Goal: Information Seeking & Learning: Obtain resource

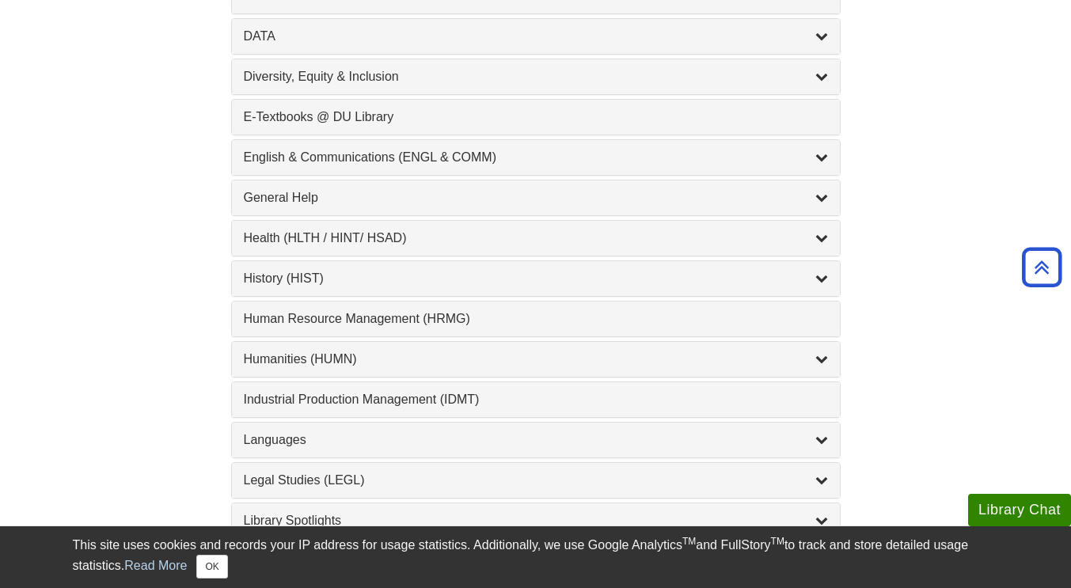
scroll to position [910, 0]
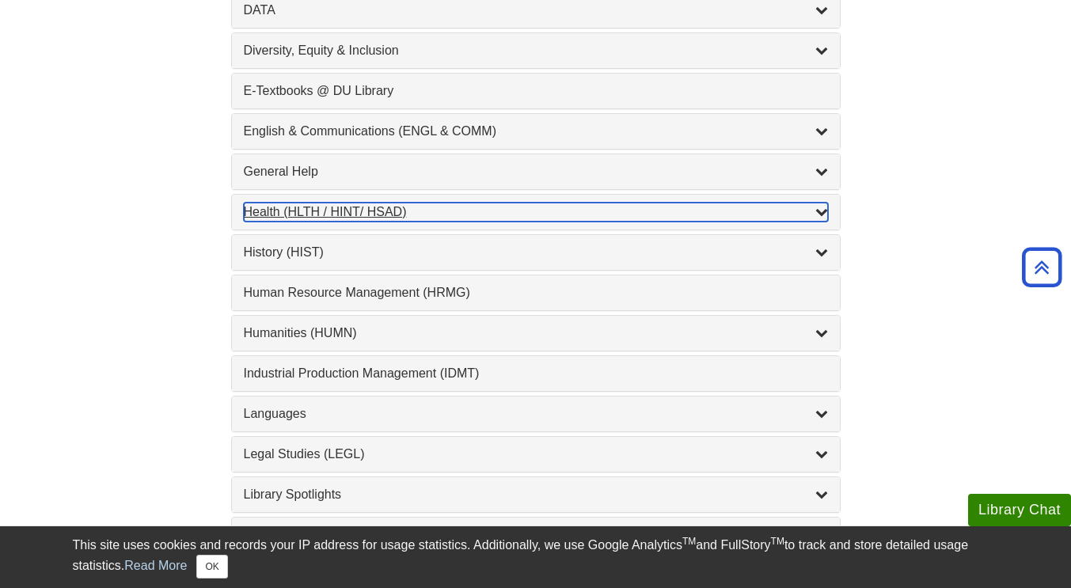
click at [310, 205] on div "Health (HLTH / HINT/ HSAD) , 12 guides" at bounding box center [536, 212] width 584 height 19
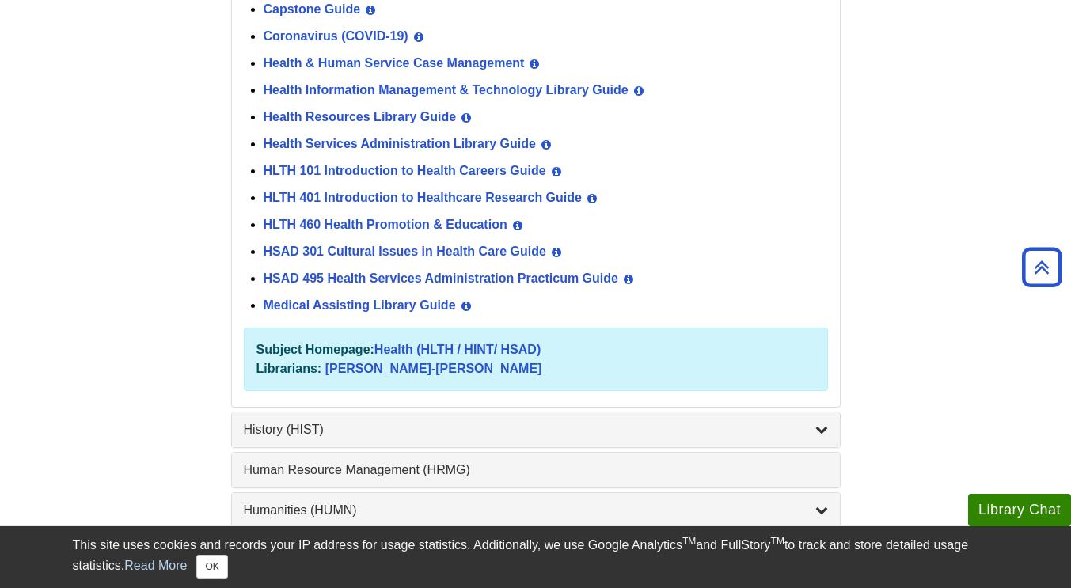
scroll to position [1159, 0]
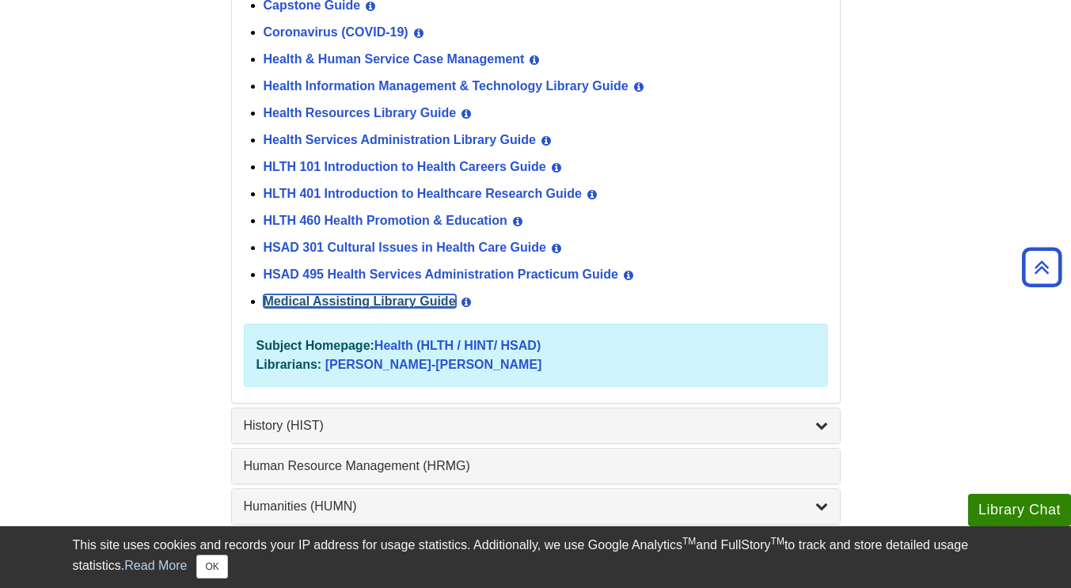
click at [389, 295] on link "Medical Assisting Library Guide" at bounding box center [360, 300] width 192 height 13
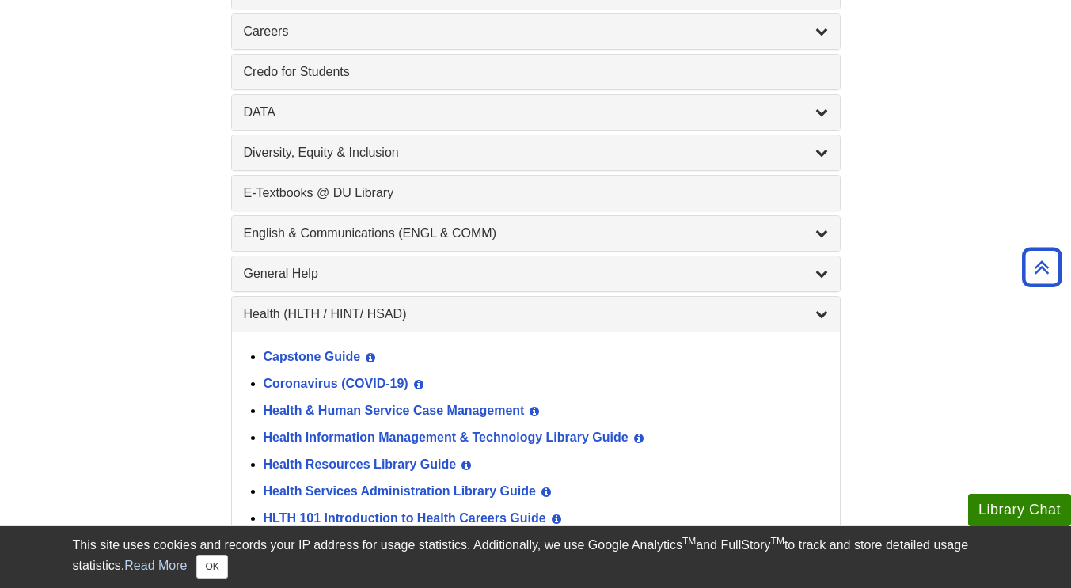
scroll to position [833, 0]
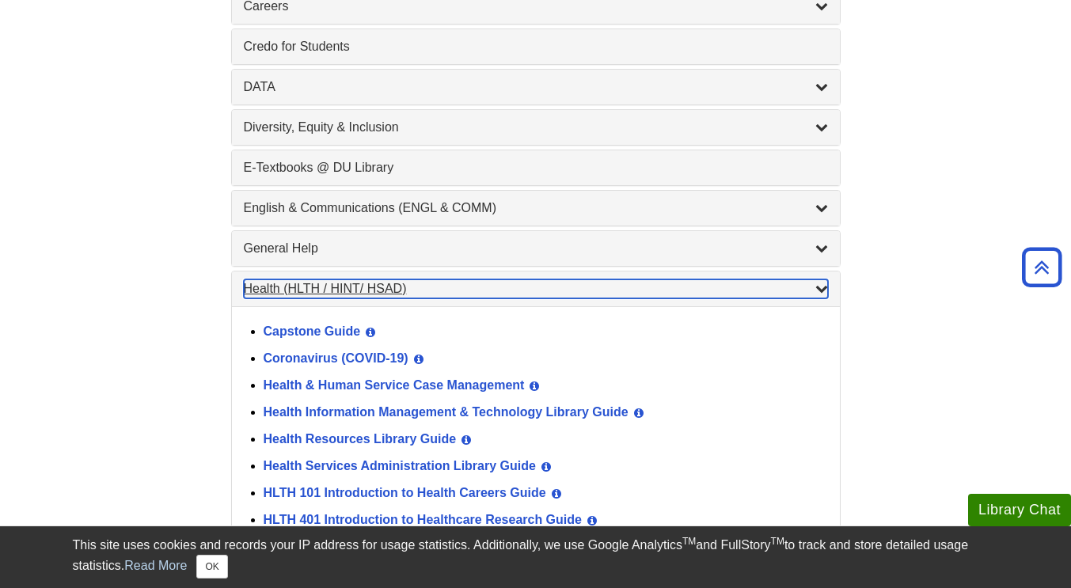
click at [826, 288] on icon "List of Subjects" at bounding box center [821, 288] width 13 height 13
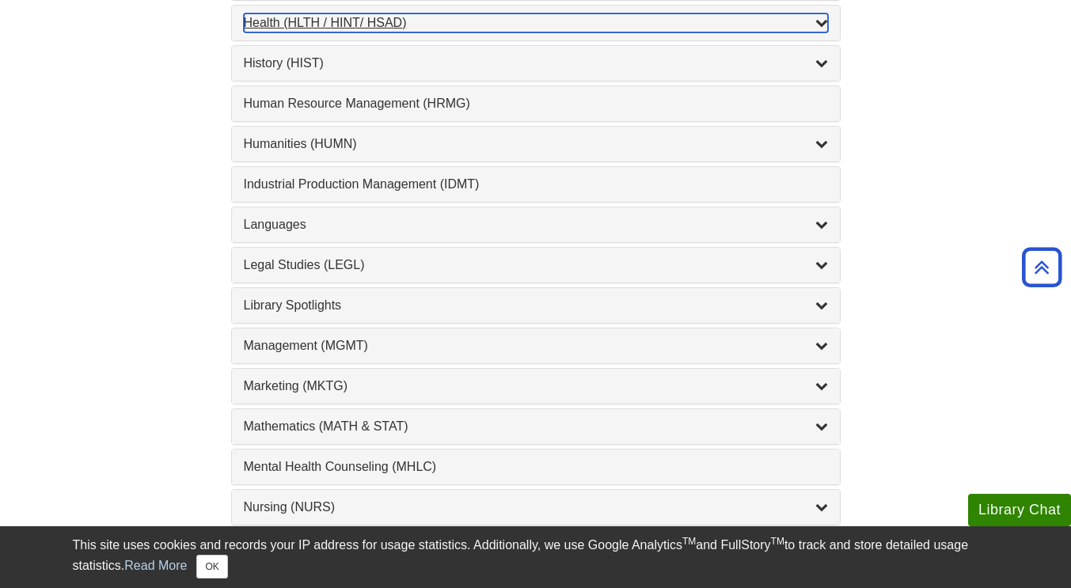
scroll to position [1126, 0]
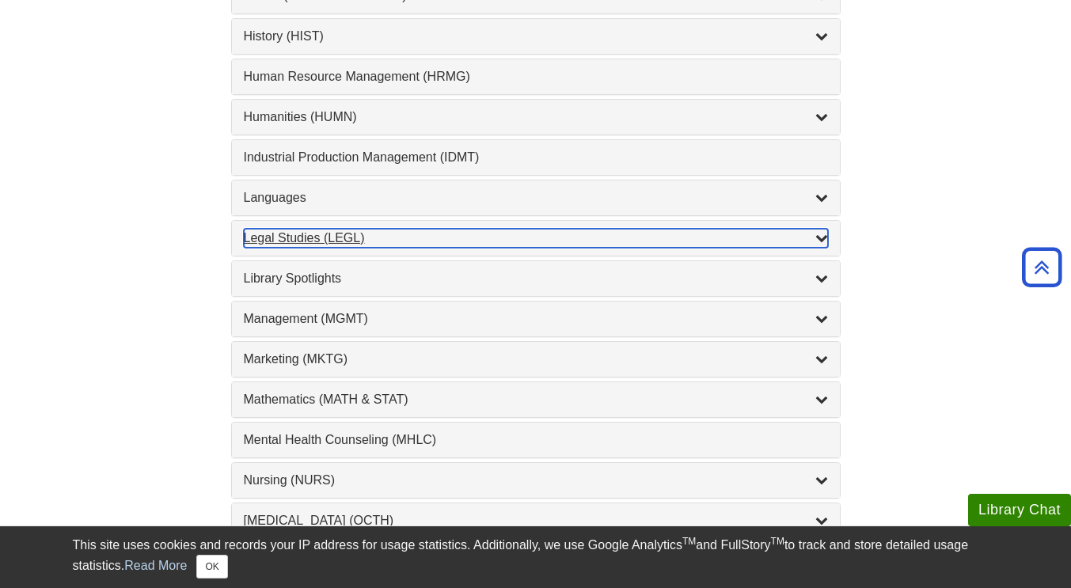
click at [340, 230] on div "Legal Studies (LEGL) , 2 guides" at bounding box center [536, 238] width 584 height 19
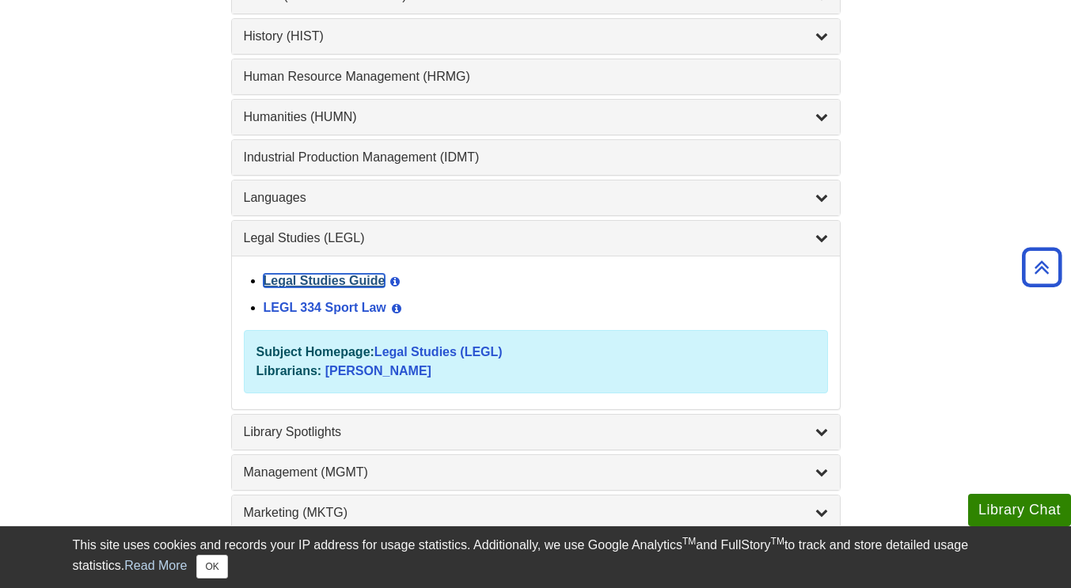
click at [342, 274] on link "Legal Studies Guide" at bounding box center [325, 280] width 122 height 13
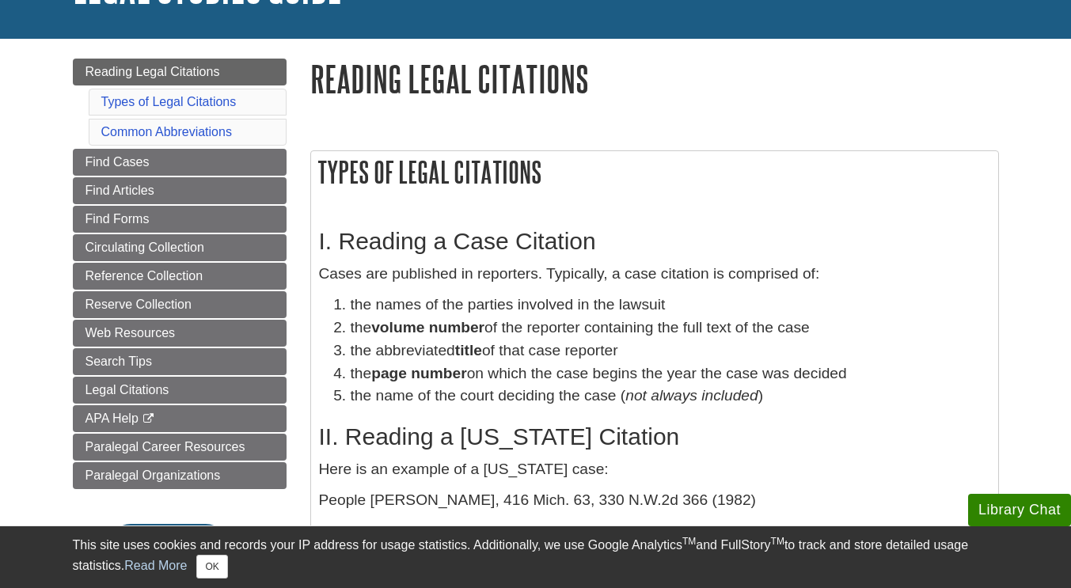
scroll to position [168, 0]
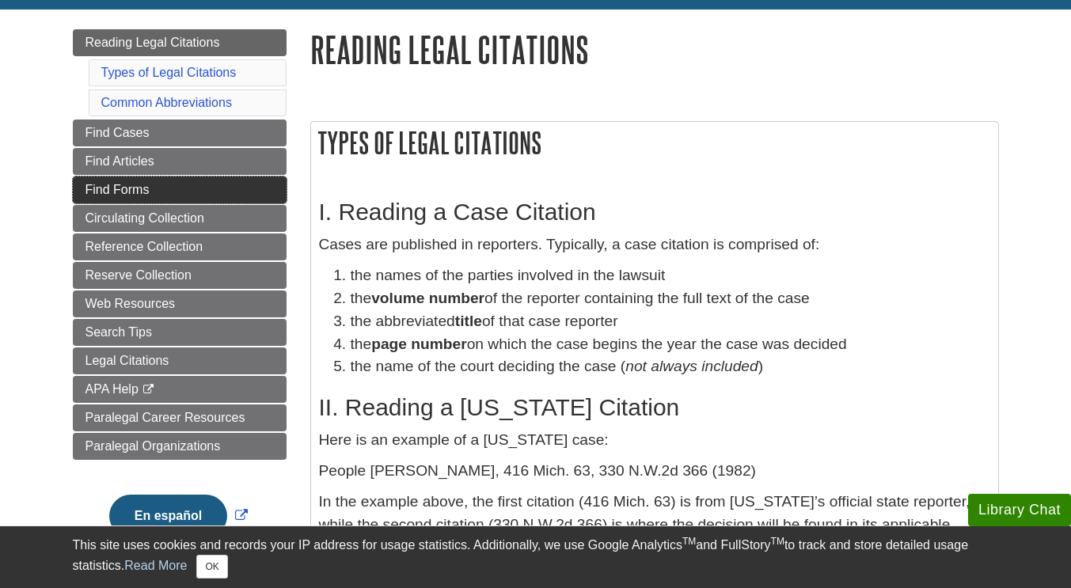
click at [83, 190] on link "Find Forms" at bounding box center [180, 190] width 214 height 27
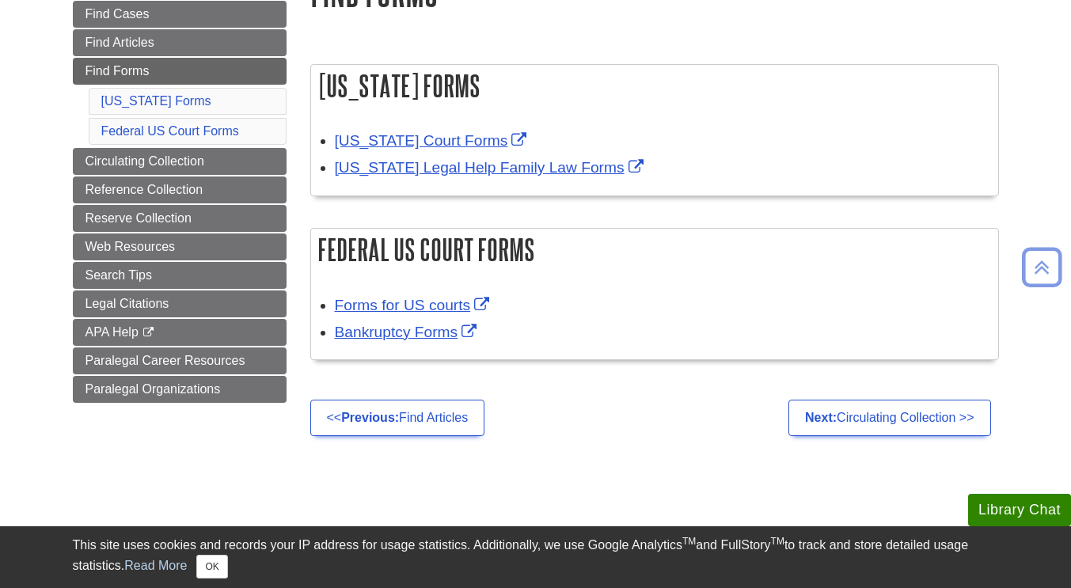
scroll to position [226, 0]
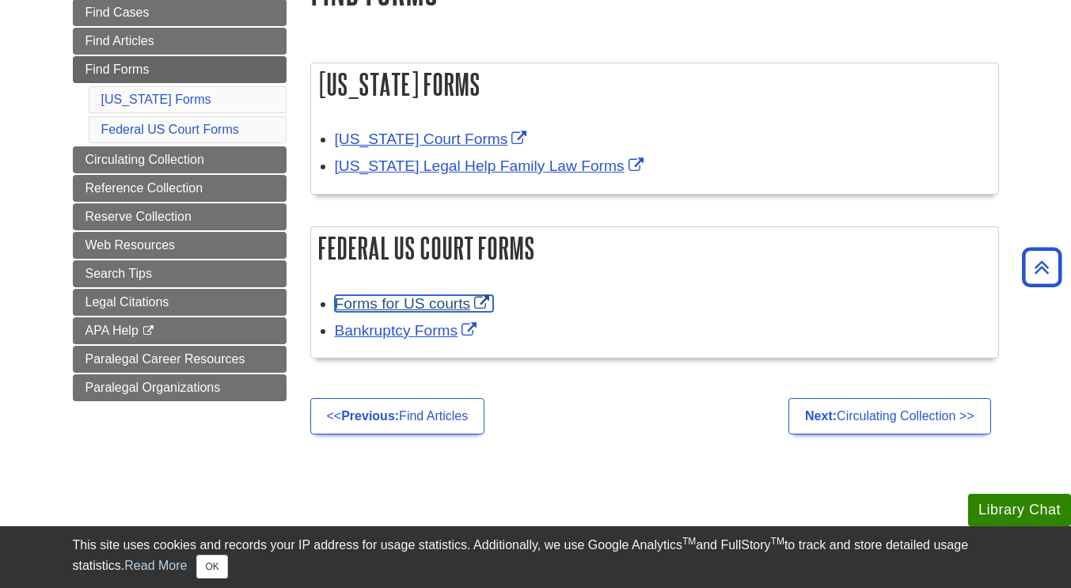
click at [366, 308] on link "Forms for US courts" at bounding box center [414, 303] width 159 height 17
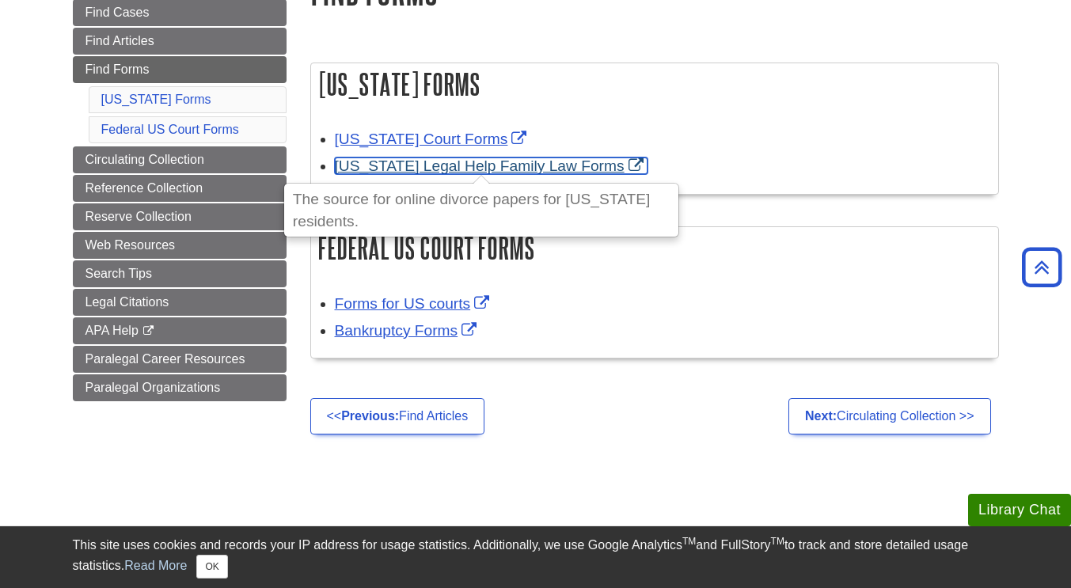
click at [421, 171] on link "Michigan Legal Help Family Law Forms" at bounding box center [491, 166] width 313 height 17
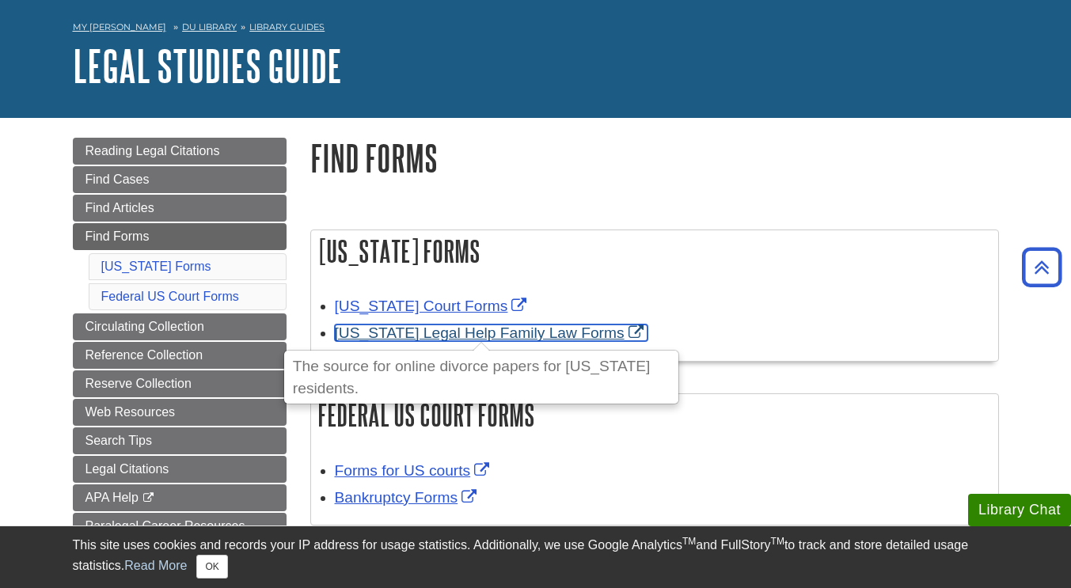
scroll to position [0, 0]
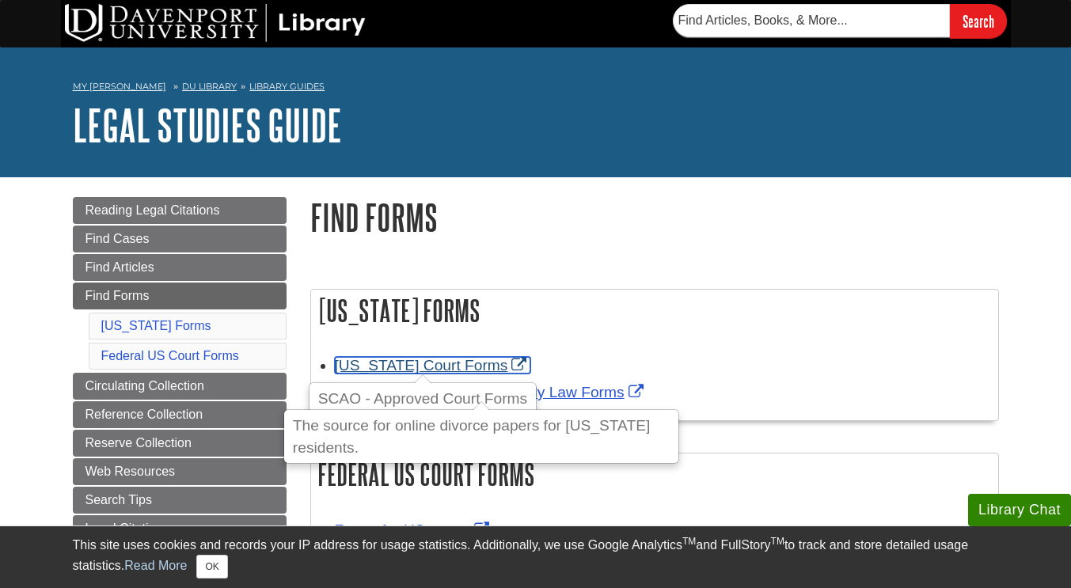
click at [386, 367] on link "Michigan Court Forms" at bounding box center [433, 365] width 196 height 17
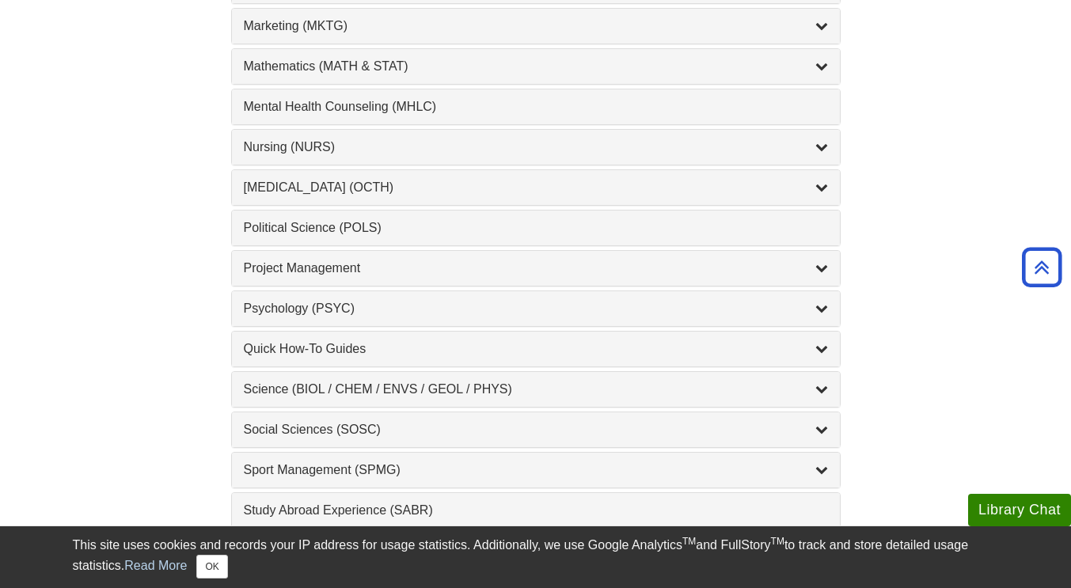
scroll to position [1444, 0]
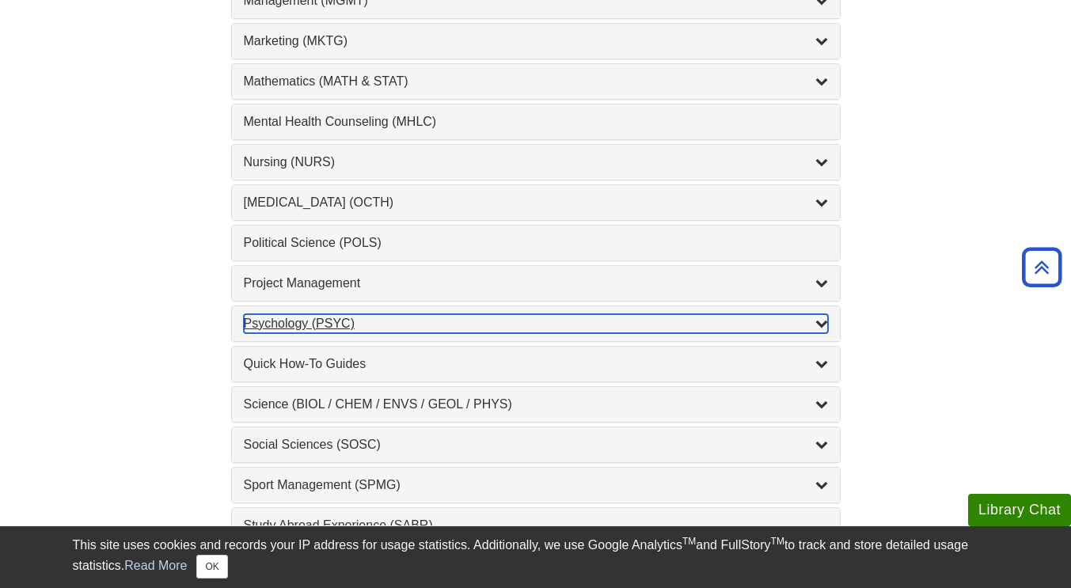
click at [818, 317] on div "List of Subjects" at bounding box center [821, 323] width 13 height 19
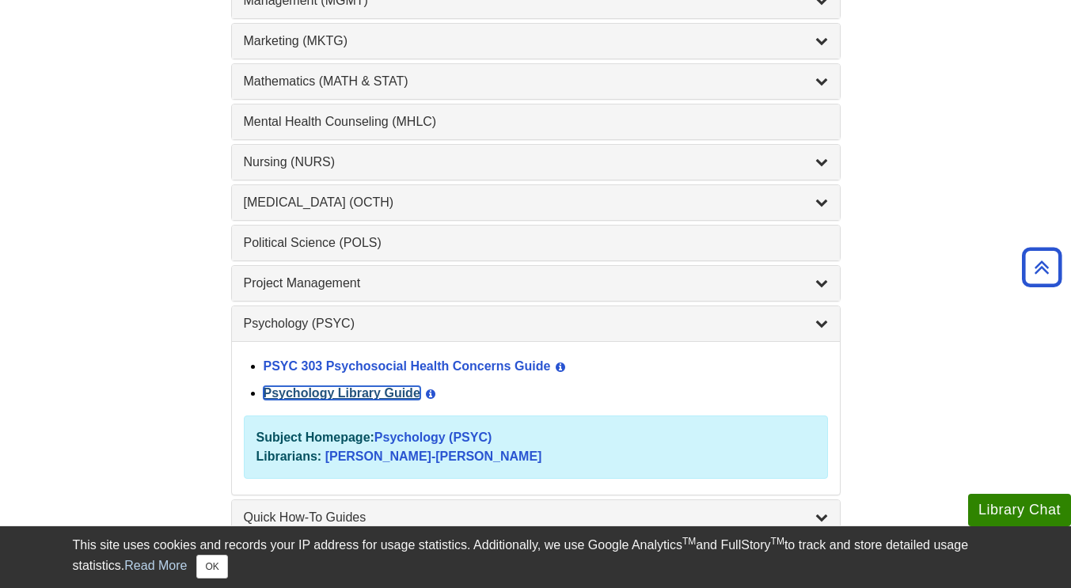
click at [295, 397] on link "Psychology Library Guide" at bounding box center [342, 392] width 157 height 13
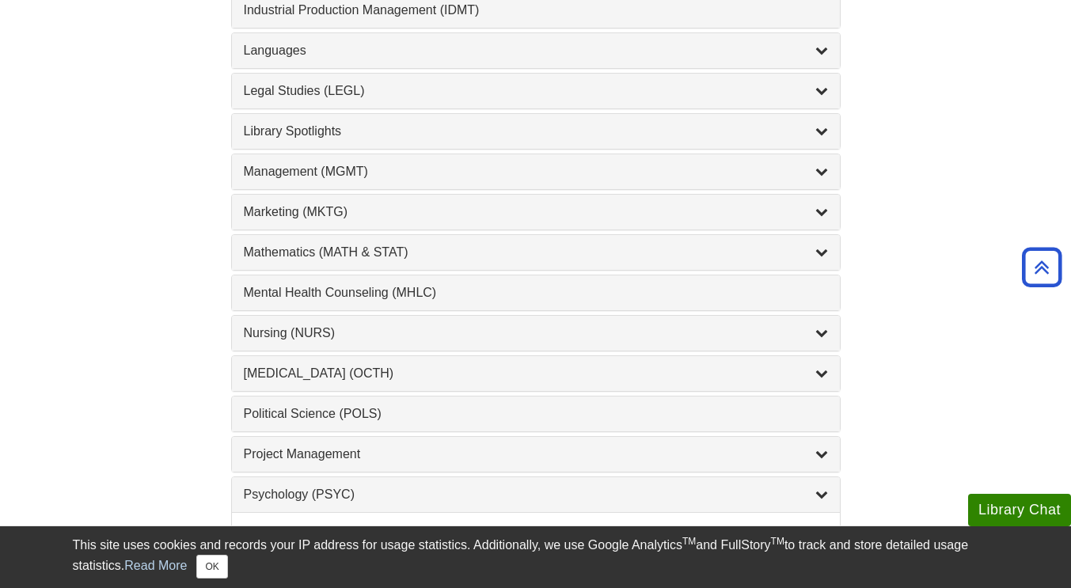
scroll to position [1267, 0]
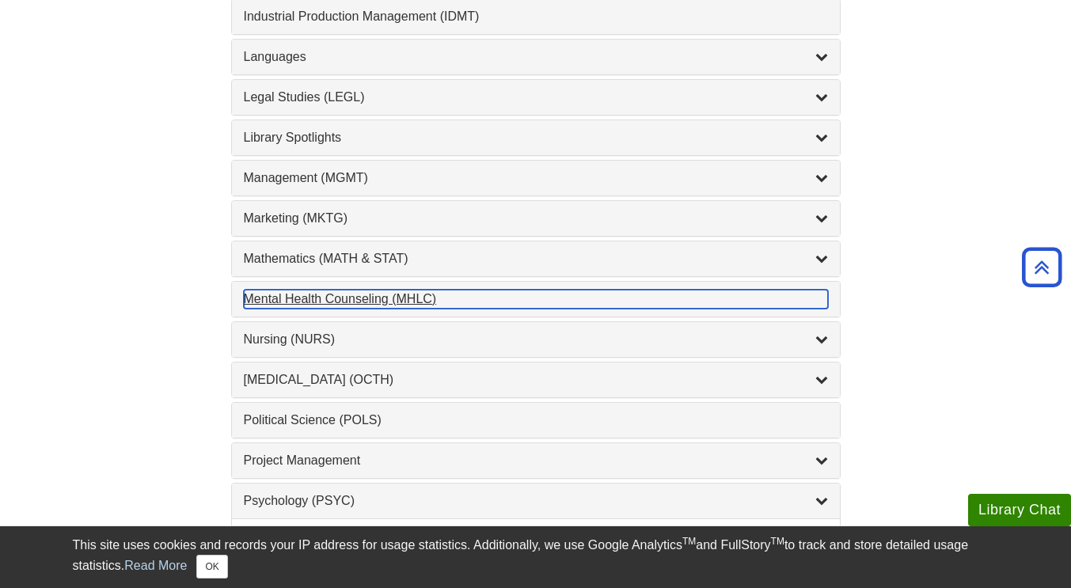
click at [355, 296] on div "Mental Health Counseling (MHLC) , 1 guides" at bounding box center [536, 299] width 584 height 19
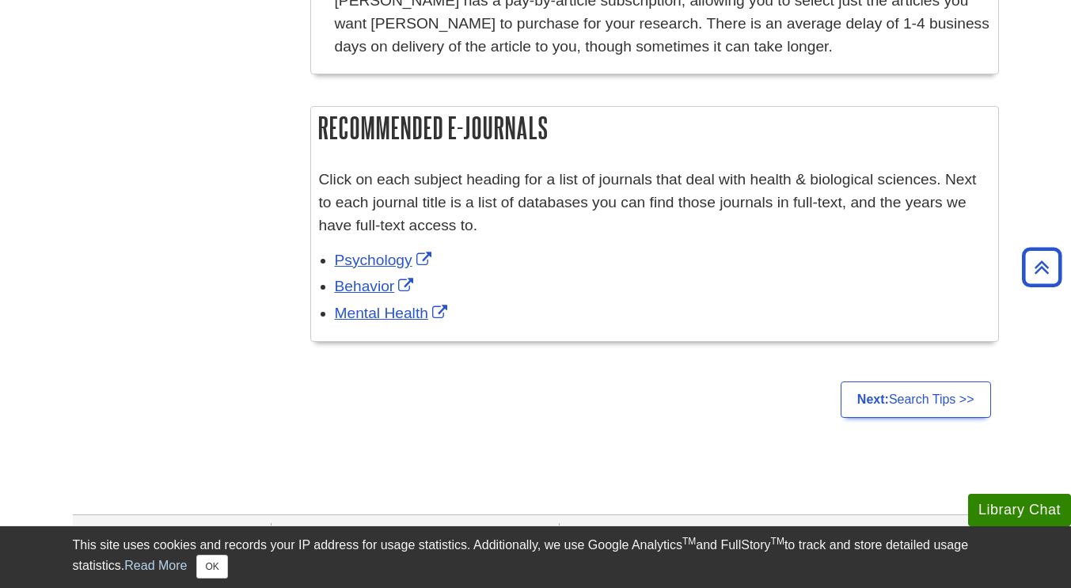
scroll to position [981, 0]
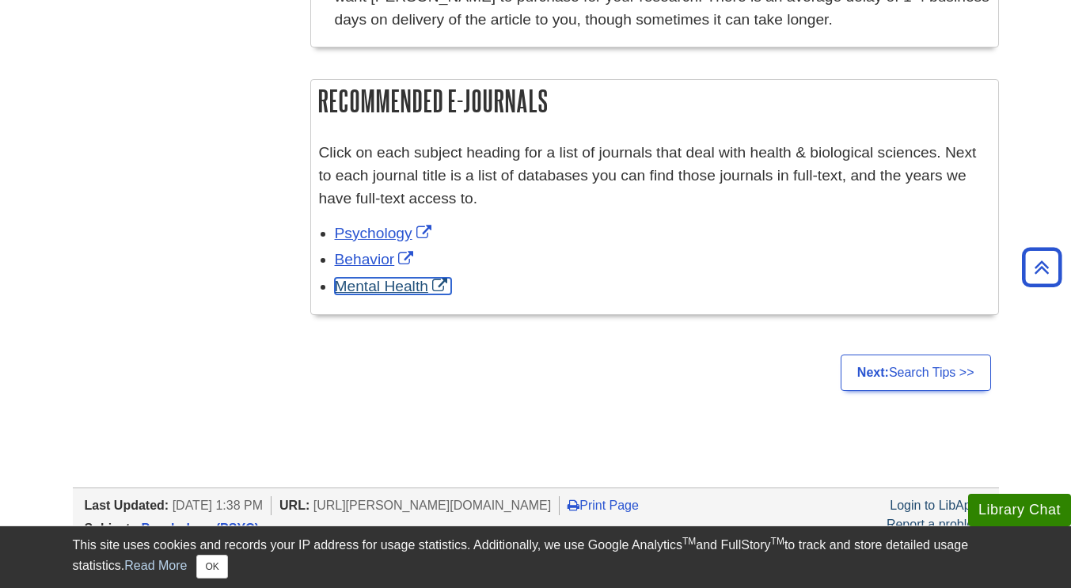
click at [404, 284] on link "Mental Health" at bounding box center [393, 286] width 116 height 17
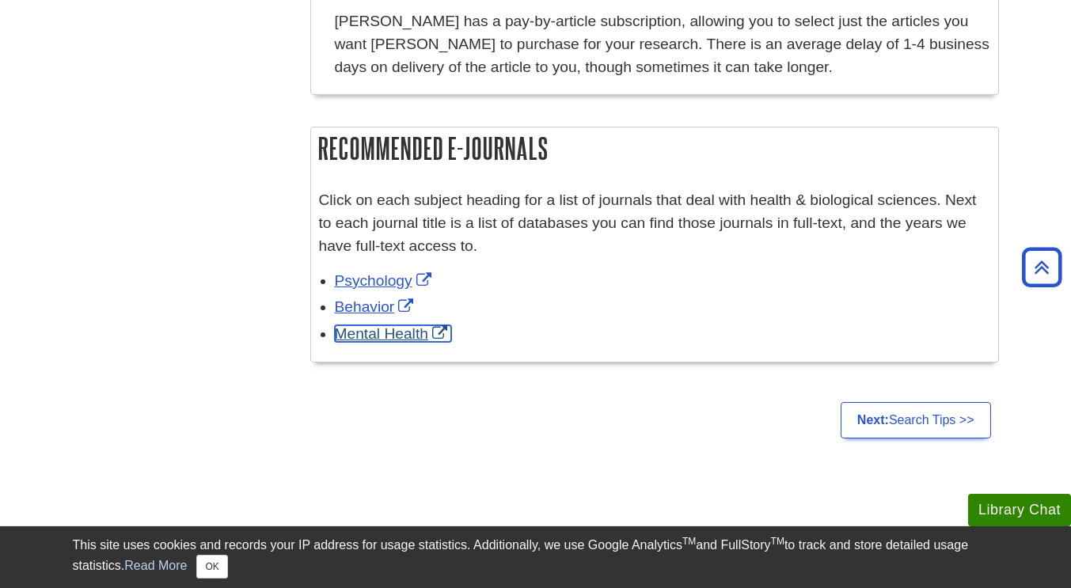
scroll to position [929, 0]
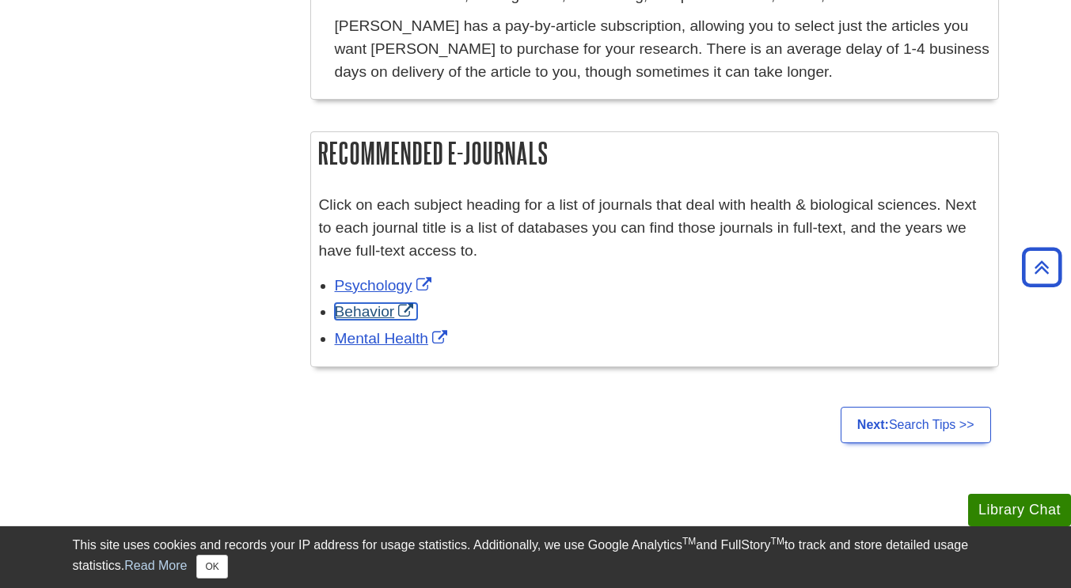
click at [352, 308] on link "Behavior" at bounding box center [376, 311] width 83 height 17
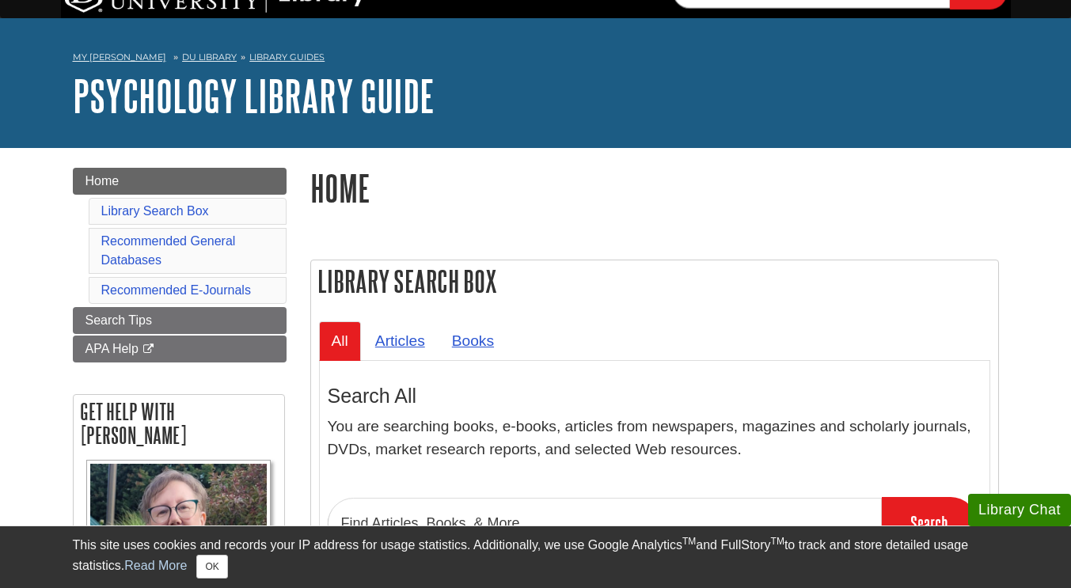
scroll to position [0, 0]
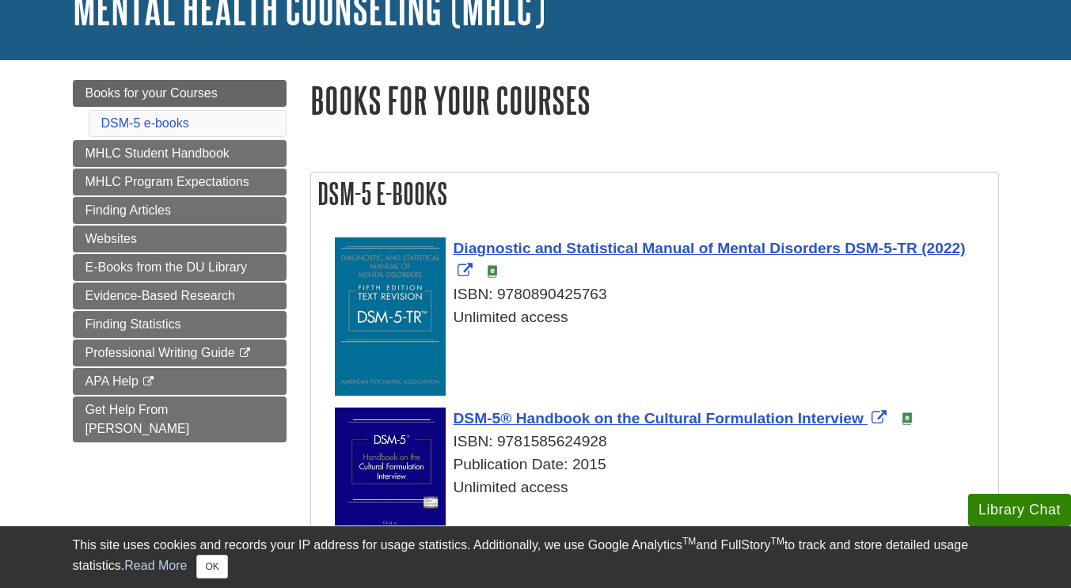
scroll to position [123, 0]
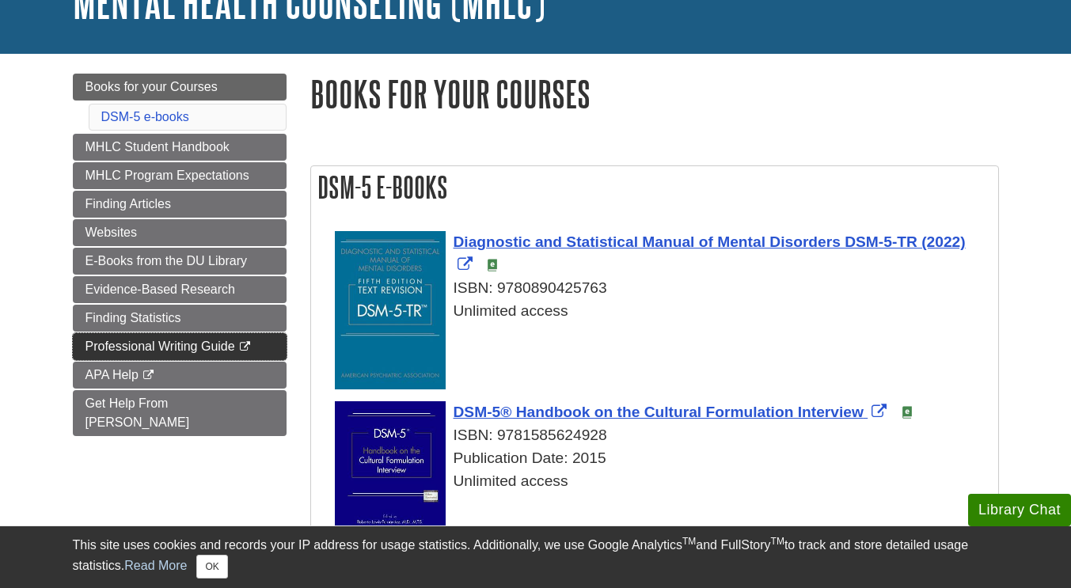
click at [172, 348] on span "Professional Writing Guide" at bounding box center [160, 346] width 150 height 13
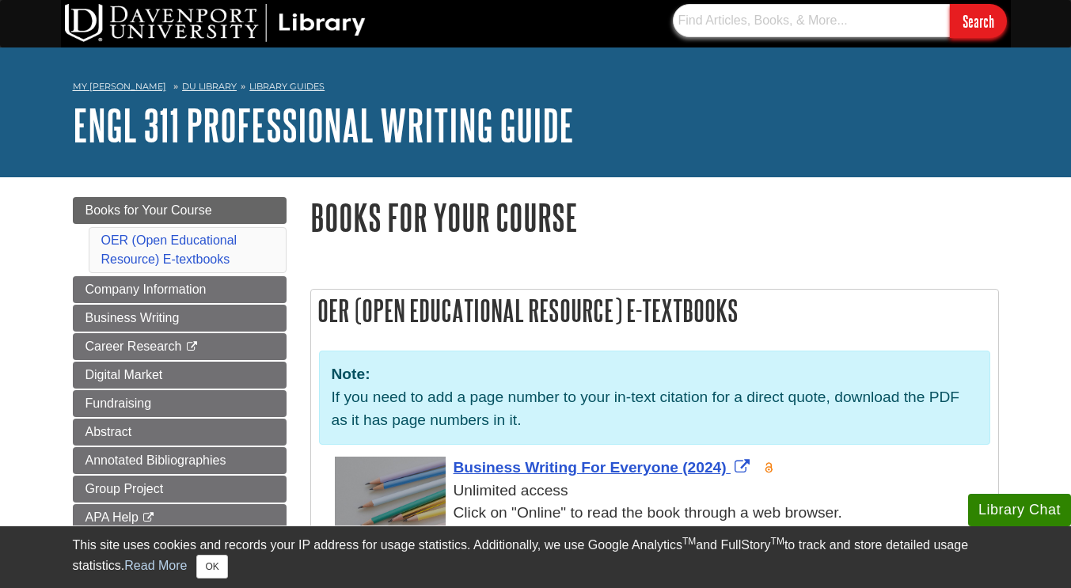
click at [701, 26] on input "text" at bounding box center [811, 20] width 277 height 33
type input "Medical Referral Form"
click at [950, 4] on input "Search" at bounding box center [978, 21] width 57 height 34
